Goal: Complete application form

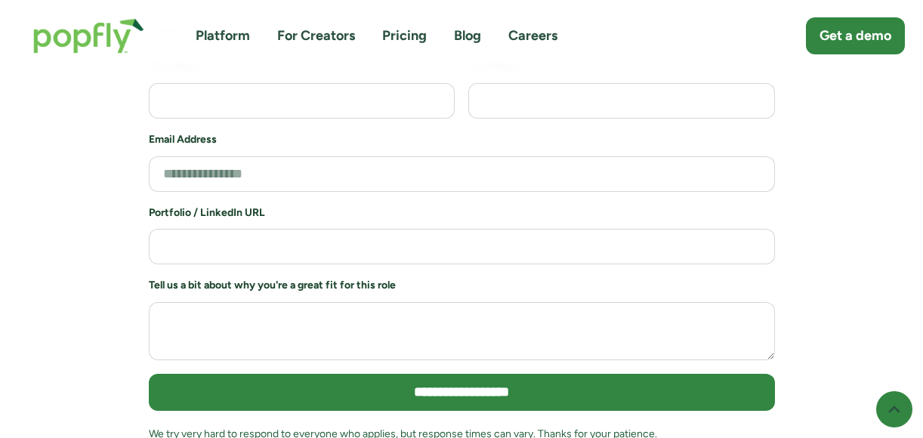
scroll to position [3377, 0]
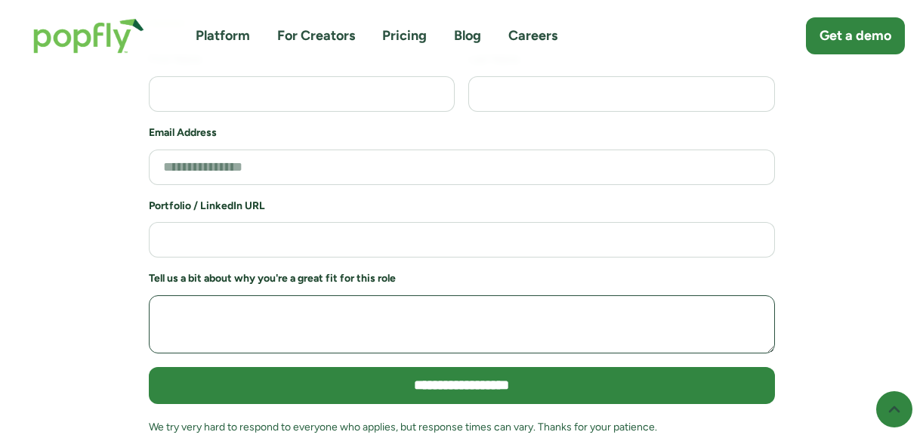
click at [627, 295] on textarea "Job Application Form" at bounding box center [462, 324] width 626 height 58
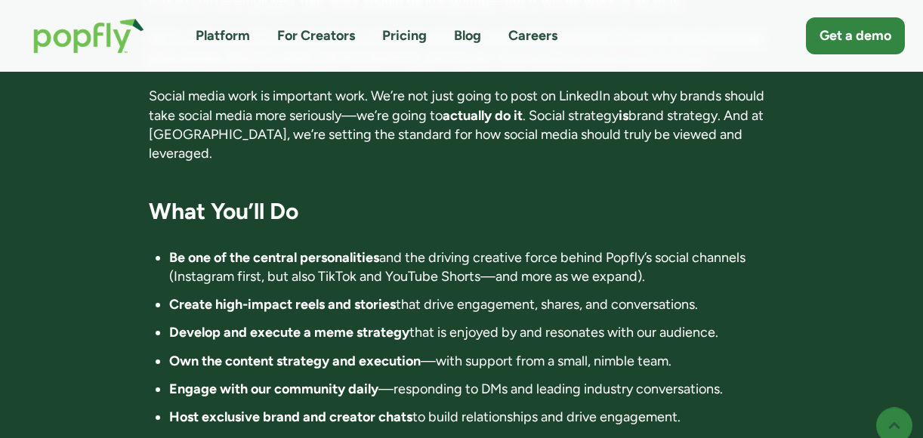
scroll to position [1251, 0]
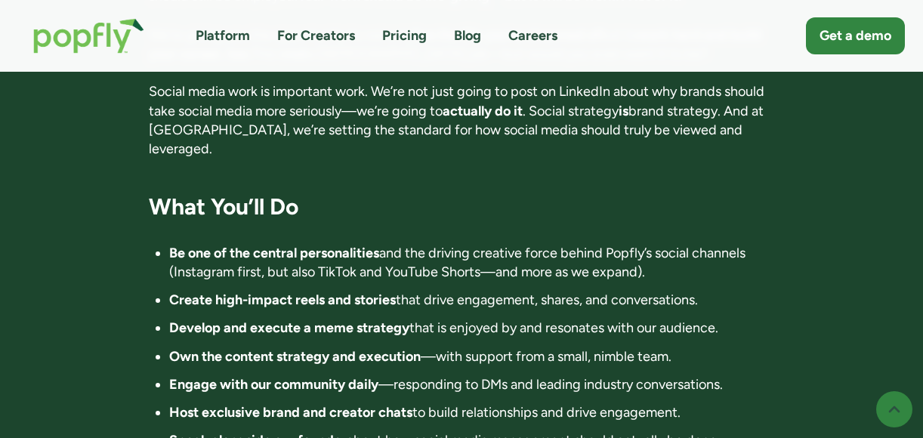
click at [358, 245] on strong "Be one of the central personalities" at bounding box center [274, 253] width 210 height 17
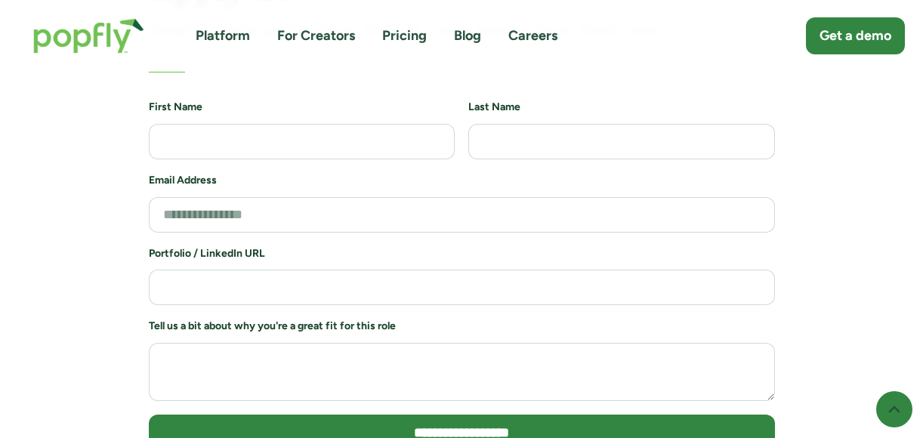
scroll to position [3335, 0]
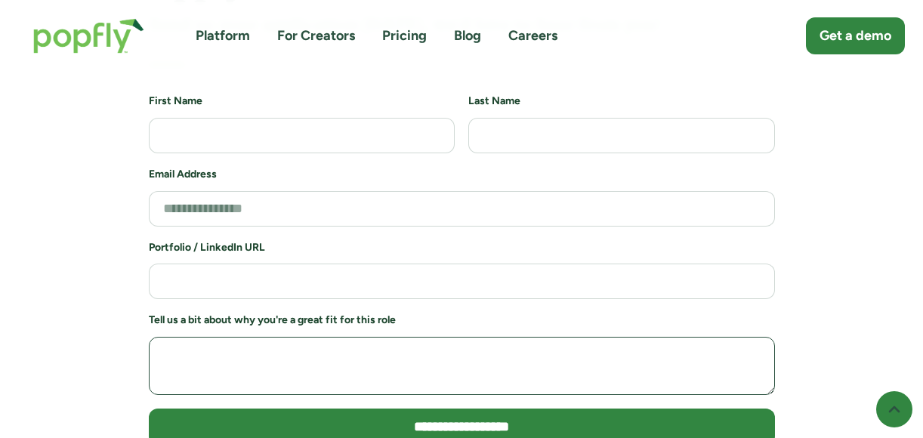
click at [321, 337] on textarea "Job Application Form" at bounding box center [462, 366] width 626 height 58
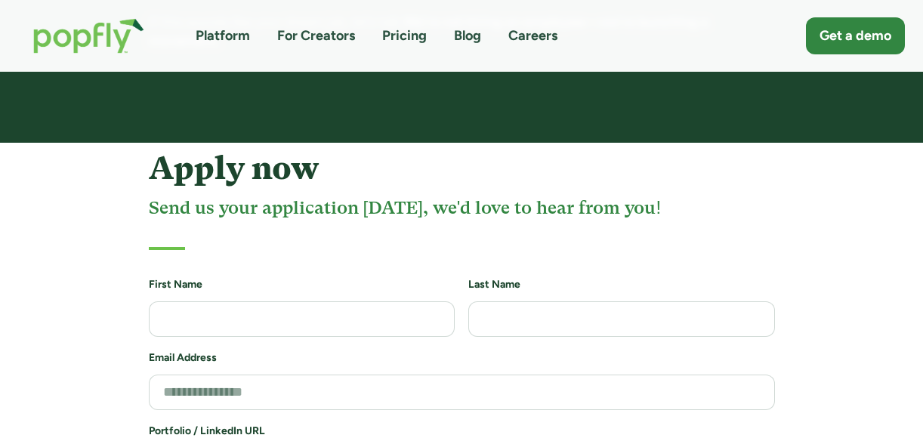
scroll to position [3150, 0]
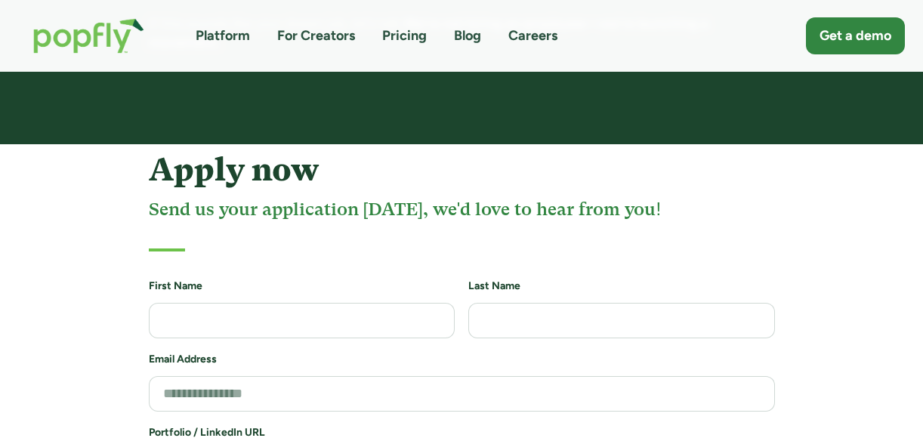
click at [110, 43] on img "home" at bounding box center [88, 36] width 141 height 66
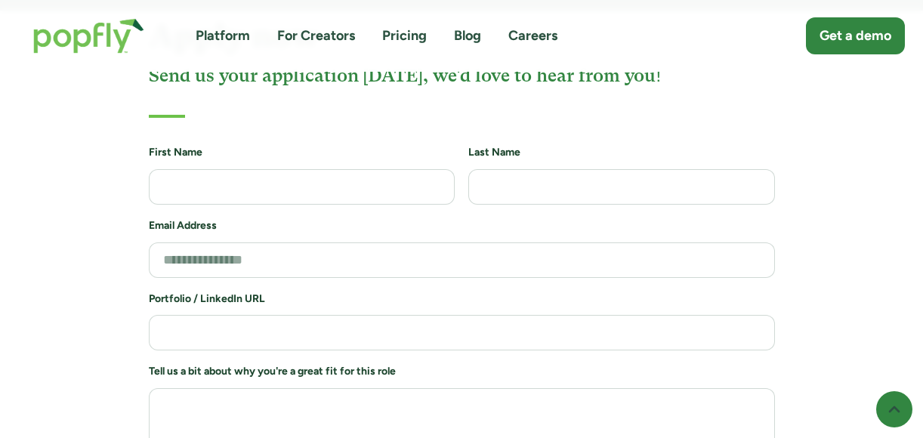
scroll to position [3287, 0]
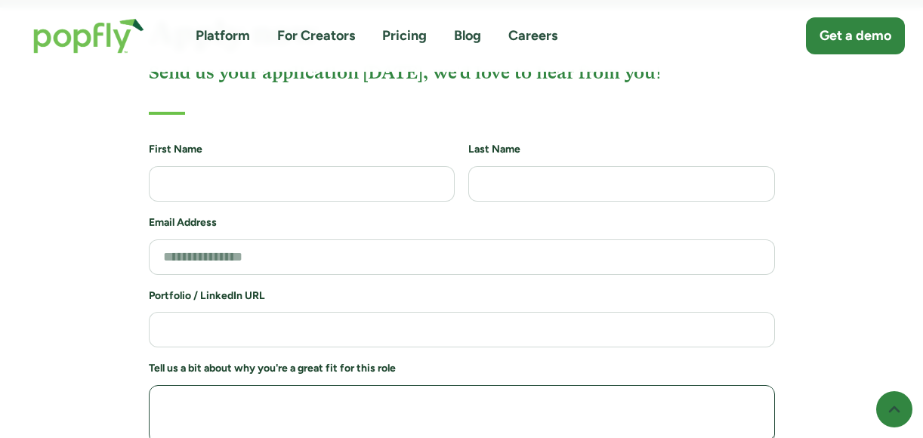
click at [322, 385] on textarea "Job Application Form" at bounding box center [462, 414] width 626 height 58
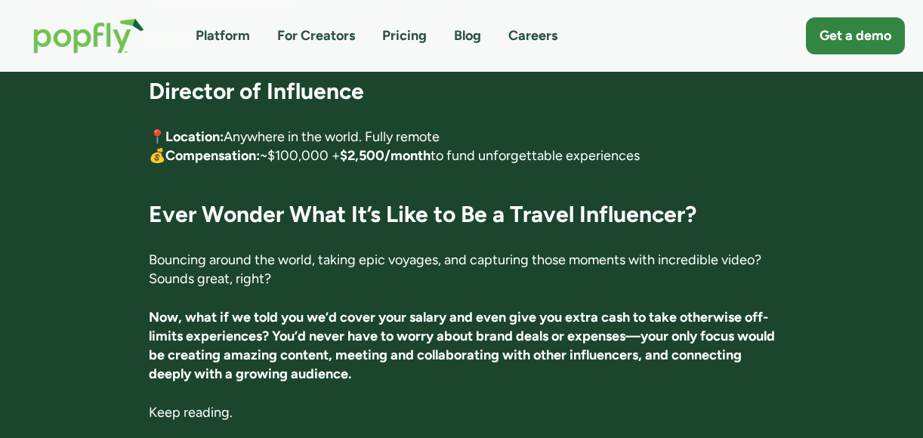
scroll to position [303, 0]
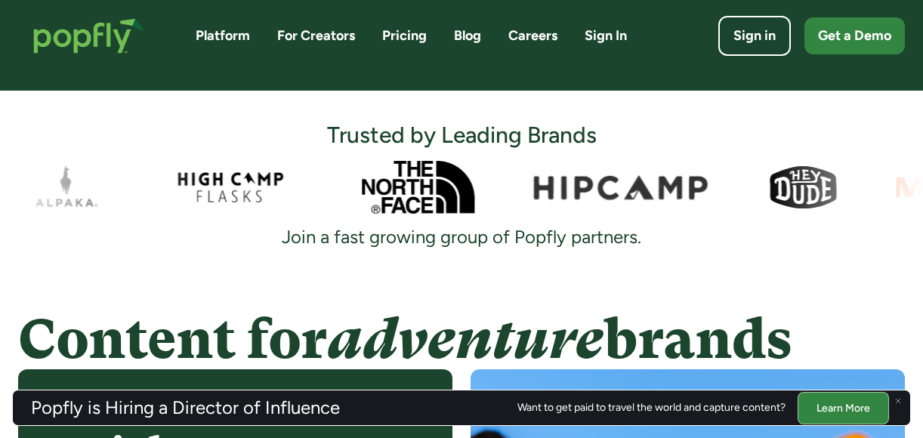
scroll to position [374, 0]
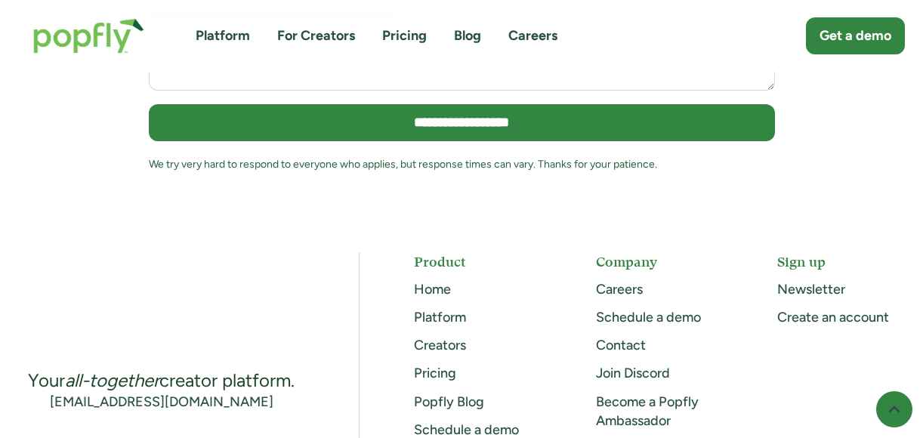
scroll to position [3644, 0]
